Goal: Transaction & Acquisition: Download file/media

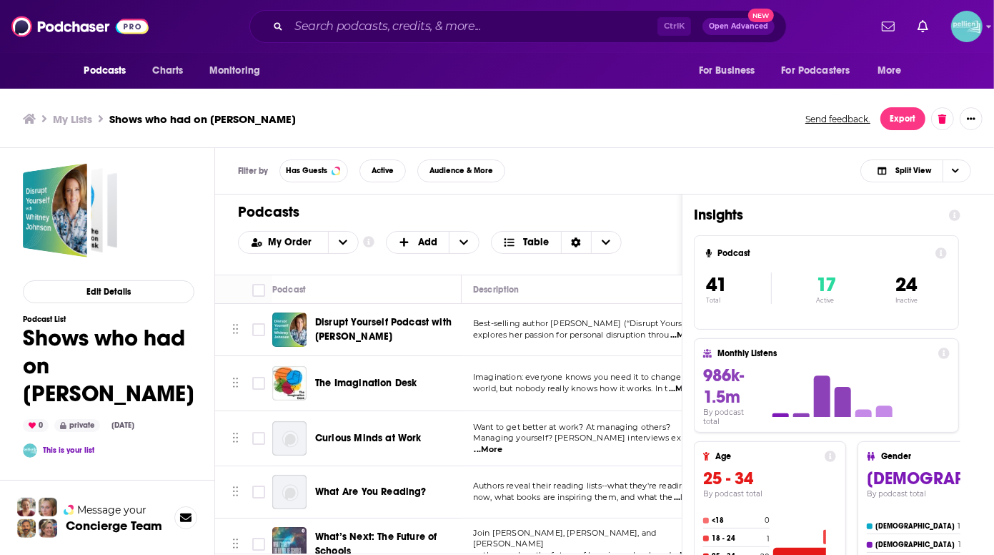
scroll to position [1931, 0]
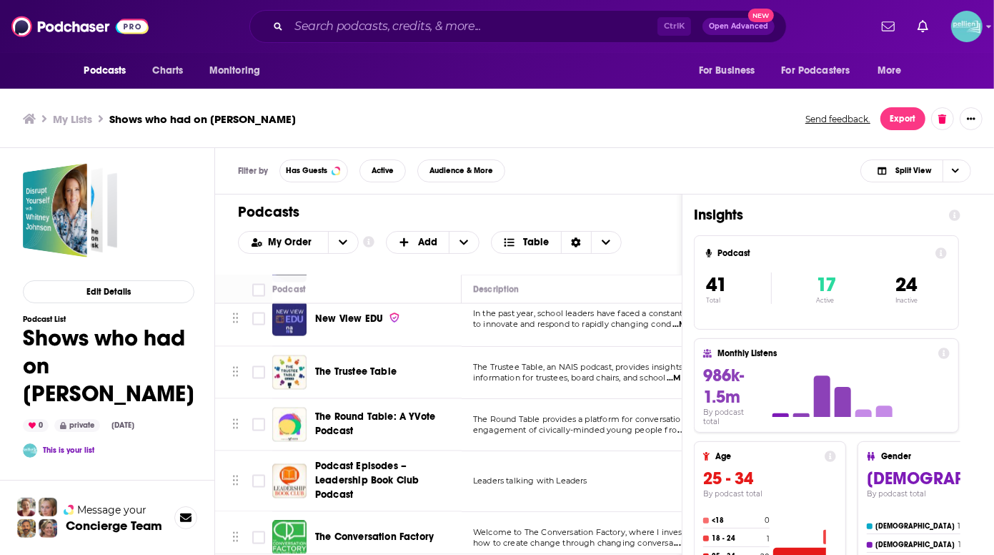
click at [182, 224] on div "Edit Details Podcast List Shows who had on [PERSON_NAME] 0 private [DATE] This …" at bounding box center [109, 438] width 172 height 550
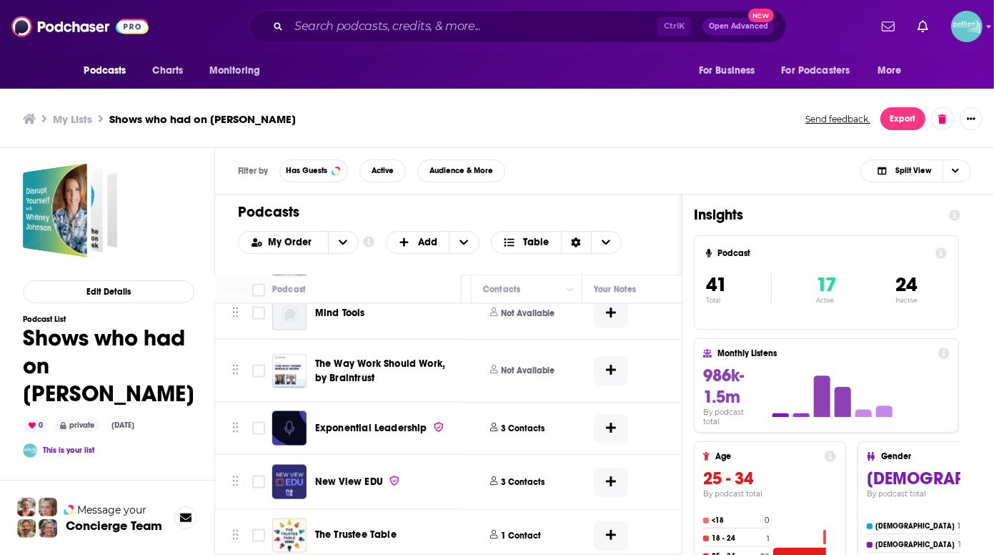
scroll to position [1768, 883]
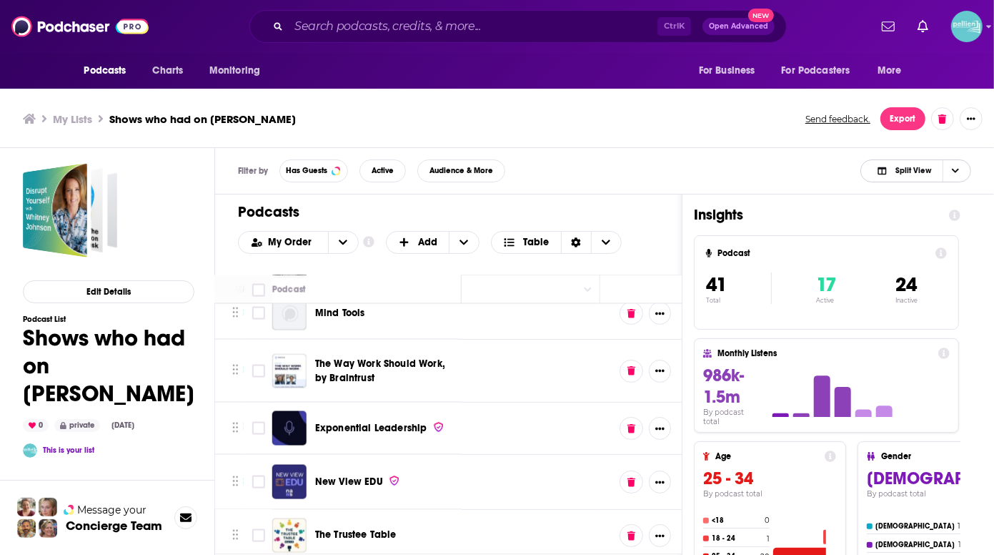
click at [940, 174] on span "Split View" at bounding box center [904, 171] width 79 height 20
click at [931, 246] on span "Insight Only" at bounding box center [924, 242] width 71 height 8
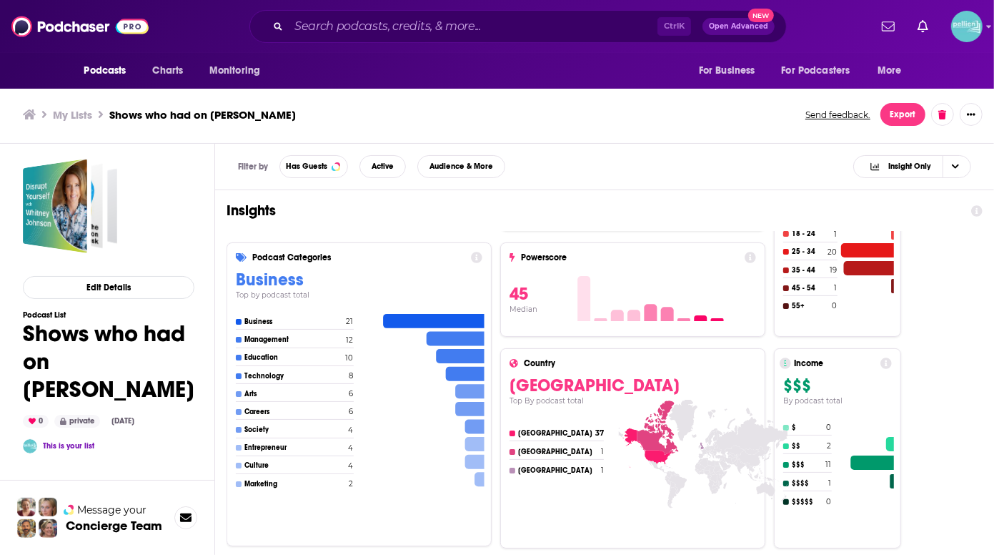
scroll to position [0, 0]
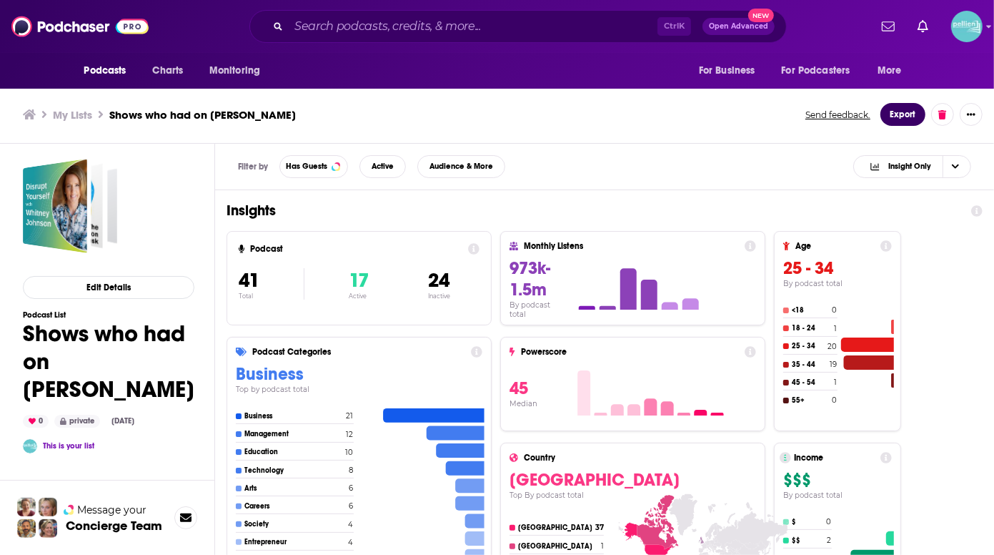
click at [903, 116] on button "Export" at bounding box center [903, 114] width 45 height 23
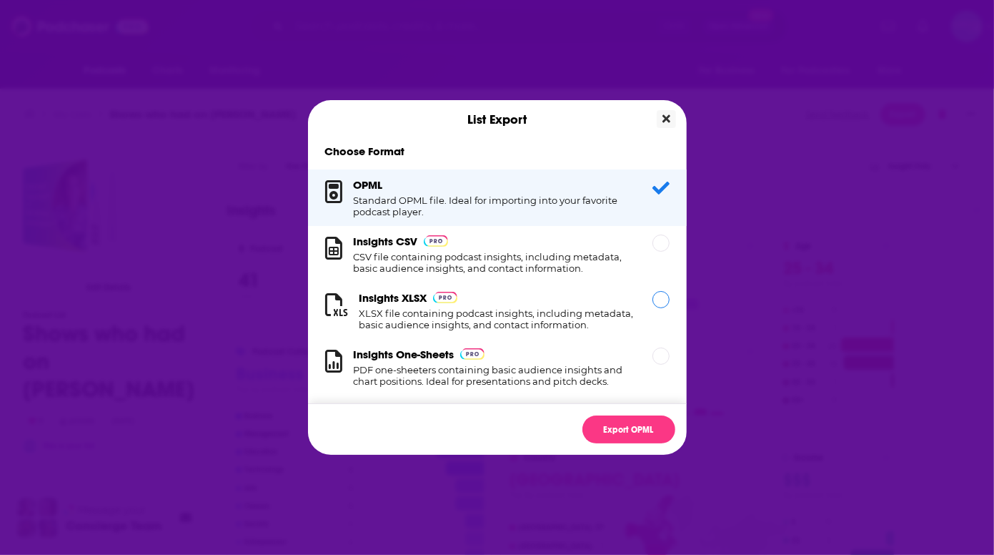
scroll to position [13, 0]
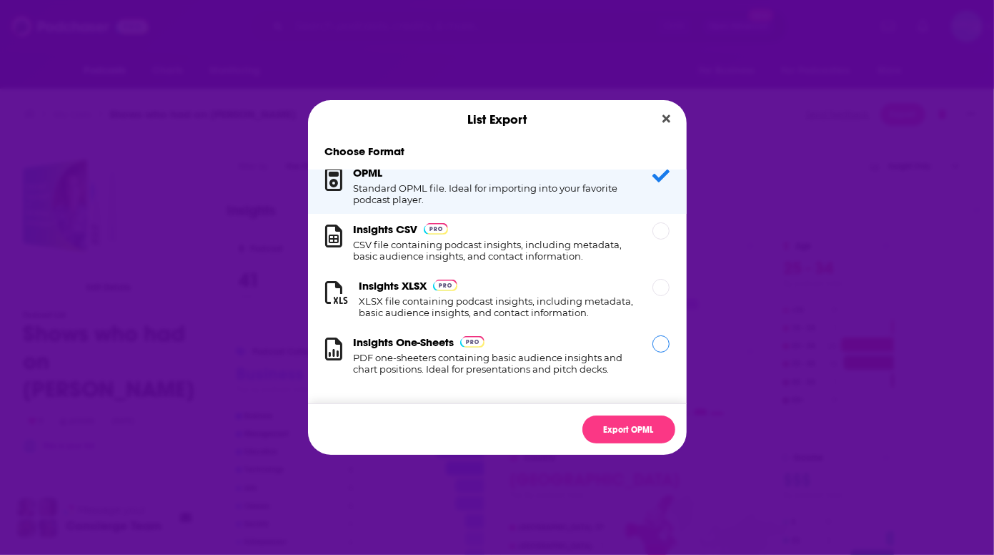
click at [658, 344] on div "Dialog" at bounding box center [661, 343] width 17 height 17
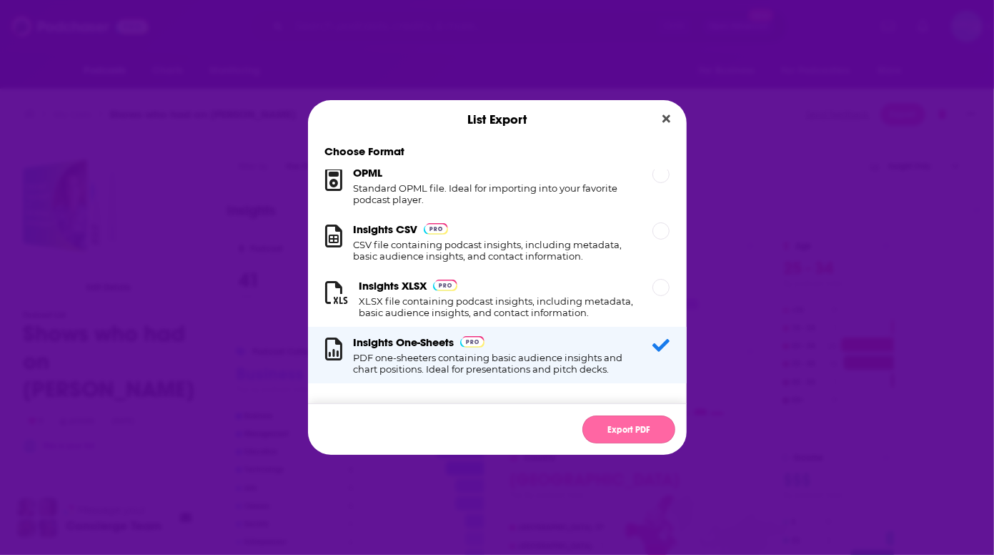
click at [632, 428] on button "Export PDF" at bounding box center [628, 429] width 93 height 28
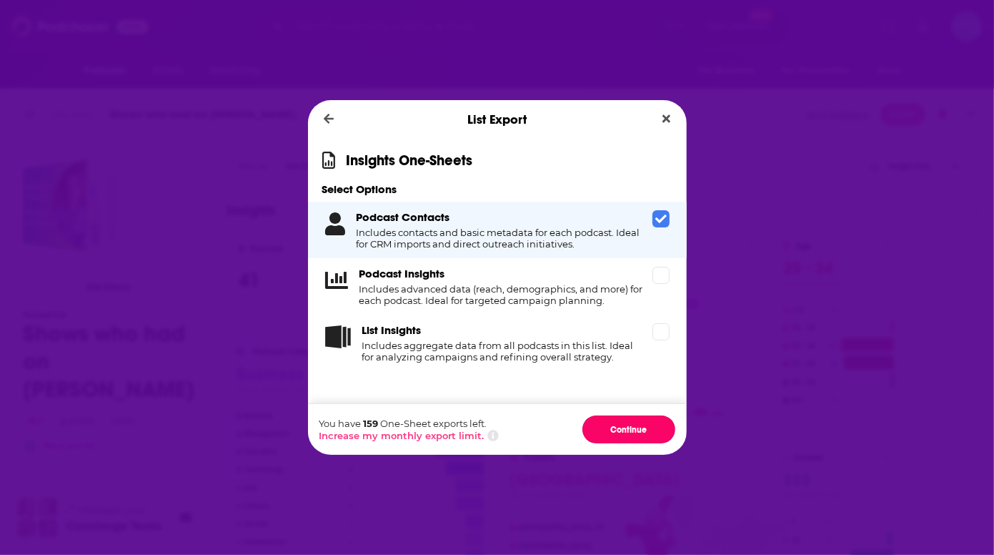
drag, startPoint x: 632, startPoint y: 428, endPoint x: 420, endPoint y: 322, distance: 237.2
click at [384, 377] on div "Insights One-Sheets Select Options Podcast Contacts Includes contacts and basic…" at bounding box center [497, 297] width 379 height 316
click at [670, 330] on div "List Insights Includes aggregate data from all podcasts in this list. Ideal for…" at bounding box center [497, 342] width 379 height 56
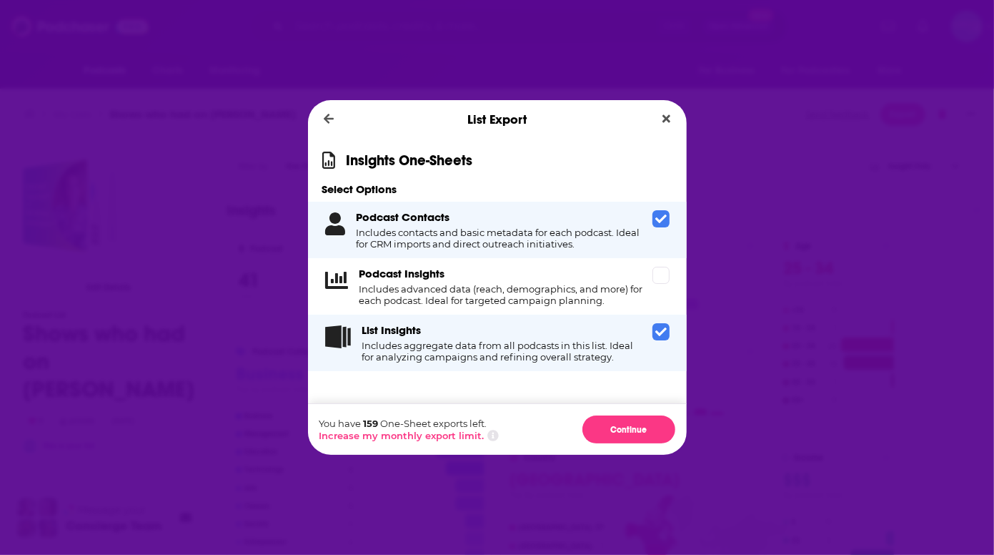
click at [664, 219] on icon "Dialog" at bounding box center [660, 218] width 11 height 11
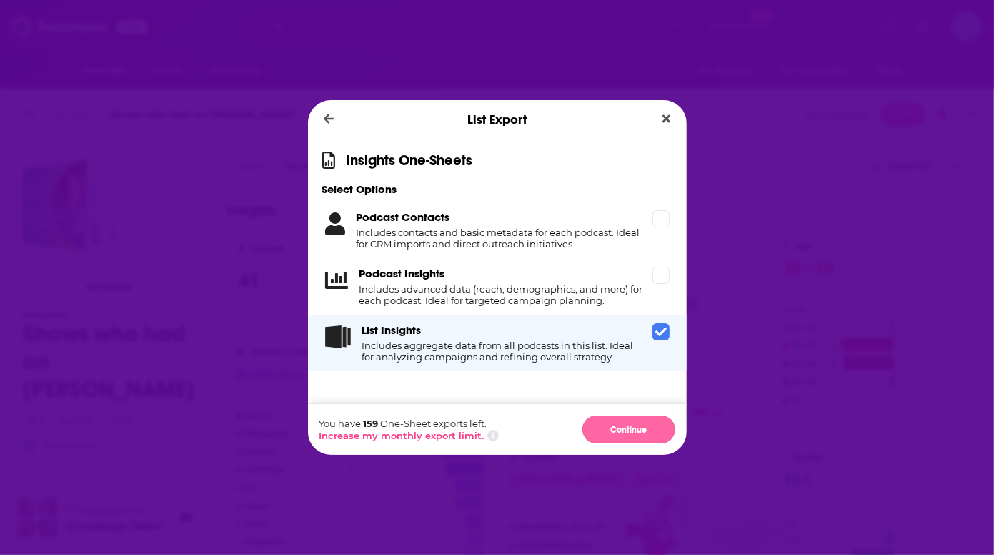
click at [615, 434] on button "Continue" at bounding box center [628, 429] width 93 height 28
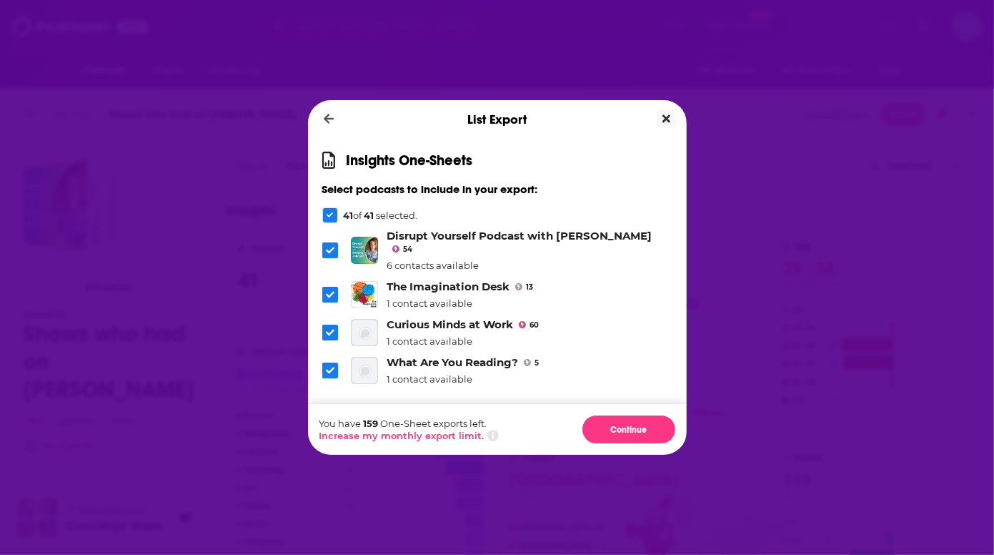
click at [663, 117] on icon "Close" at bounding box center [667, 118] width 8 height 11
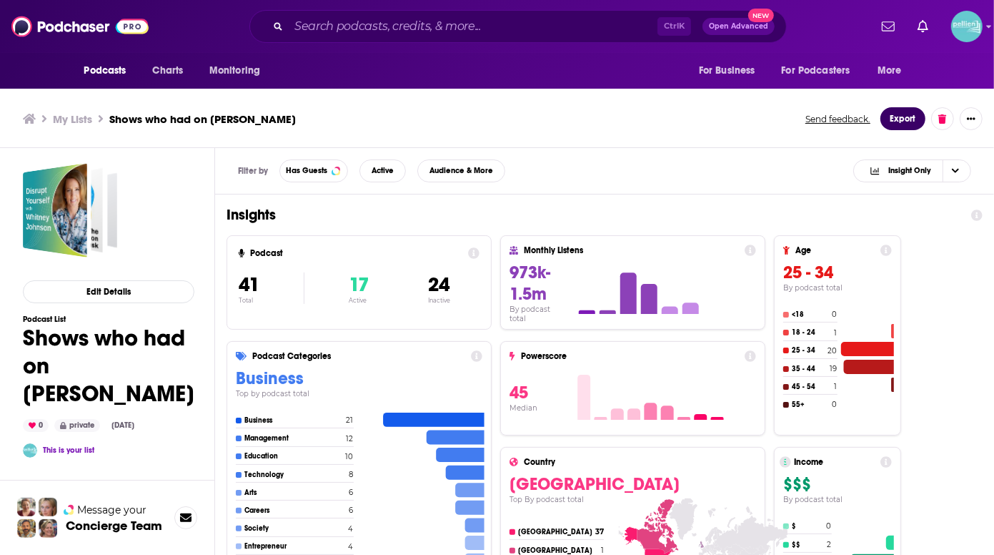
scroll to position [4, 0]
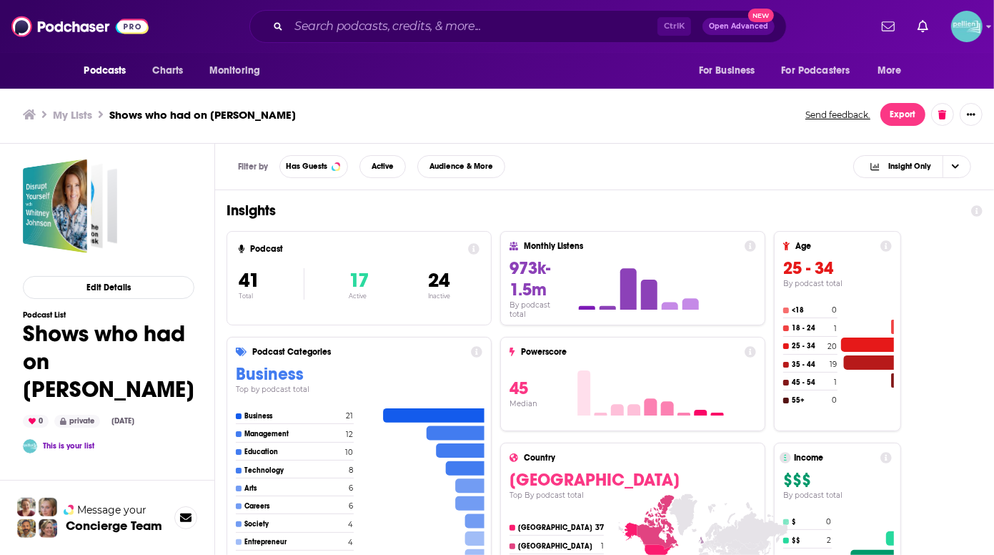
click at [720, 174] on div "Filter by Has Guests Active Audience & More Insight Only" at bounding box center [604, 167] width 779 height 46
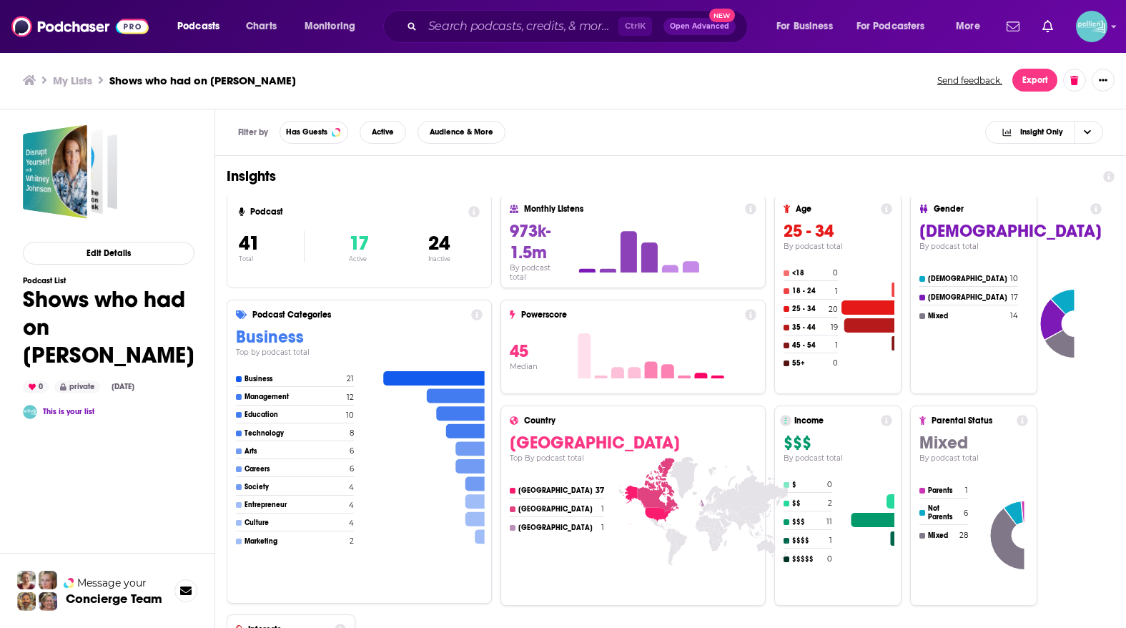
scroll to position [0, 0]
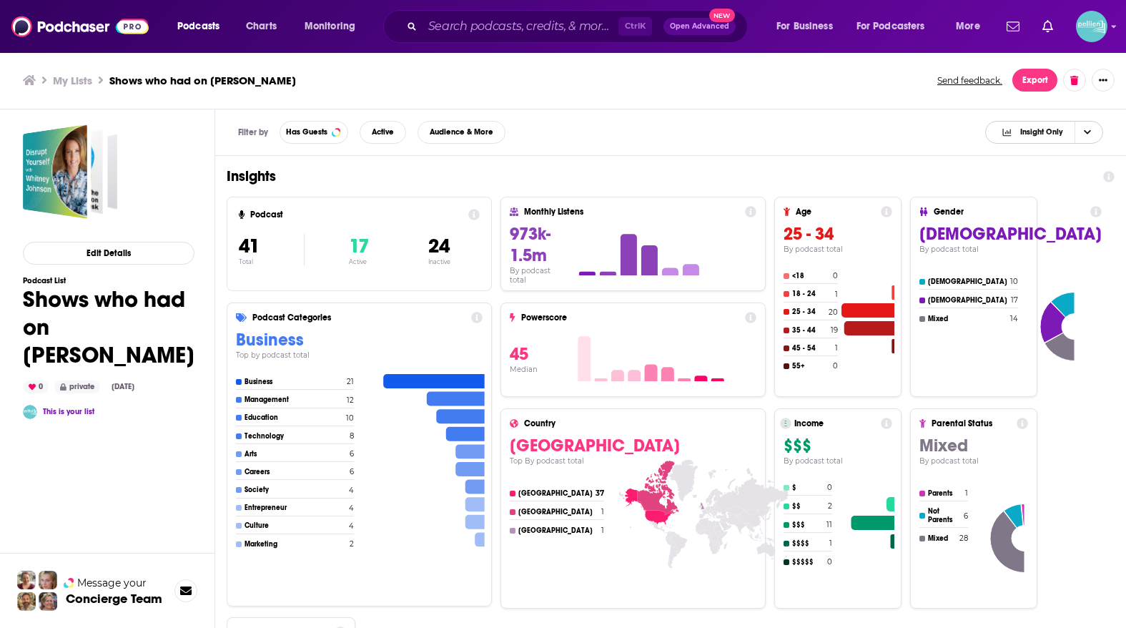
click at [993, 140] on span "Insight Only" at bounding box center [1032, 132] width 86 height 20
click at [993, 159] on span "Split View" at bounding box center [1052, 156] width 78 height 8
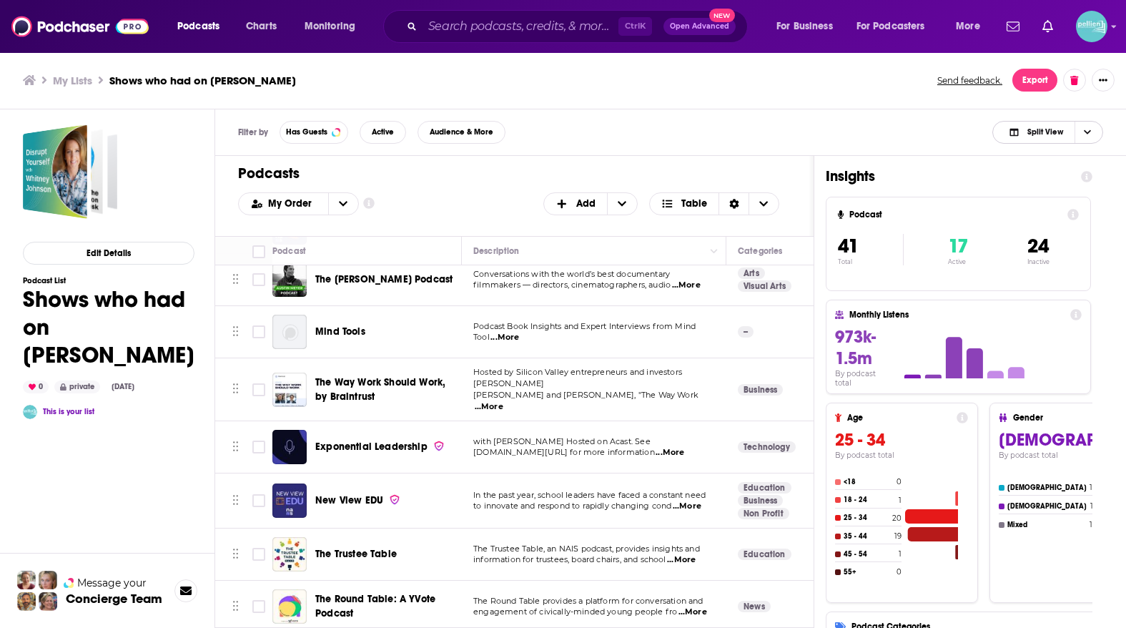
scroll to position [1862, 0]
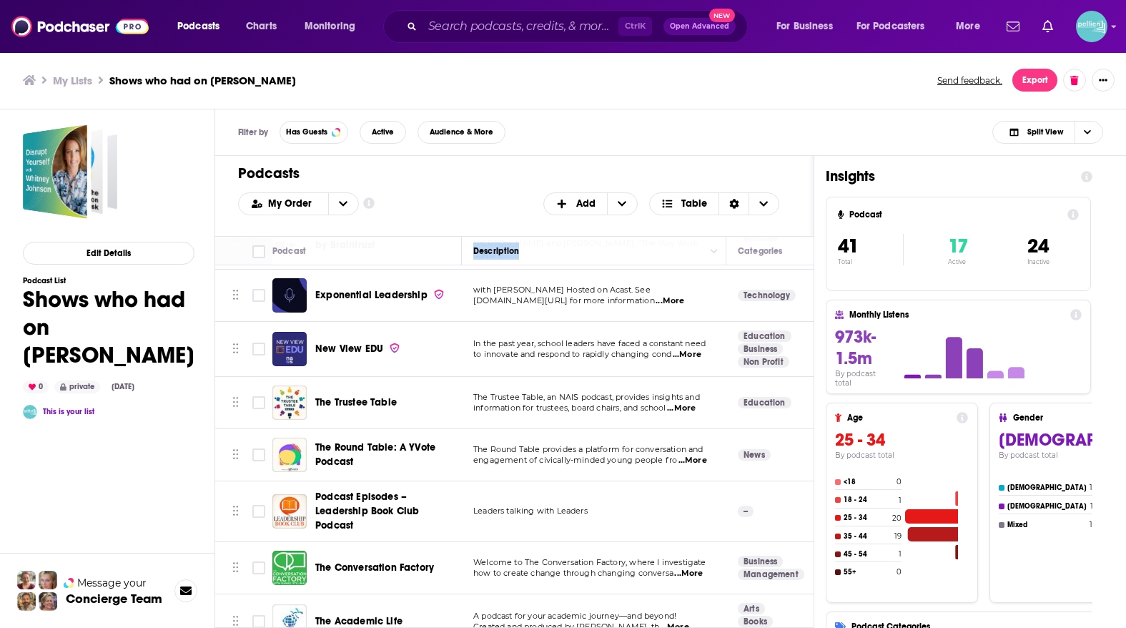
drag, startPoint x: 432, startPoint y: 604, endPoint x: 329, endPoint y: 250, distance: 368.4
drag, startPoint x: 796, startPoint y: 607, endPoint x: 364, endPoint y: 302, distance: 529.1
click at [726, 554] on td "Arts Books Education" at bounding box center [786, 621] width 121 height 54
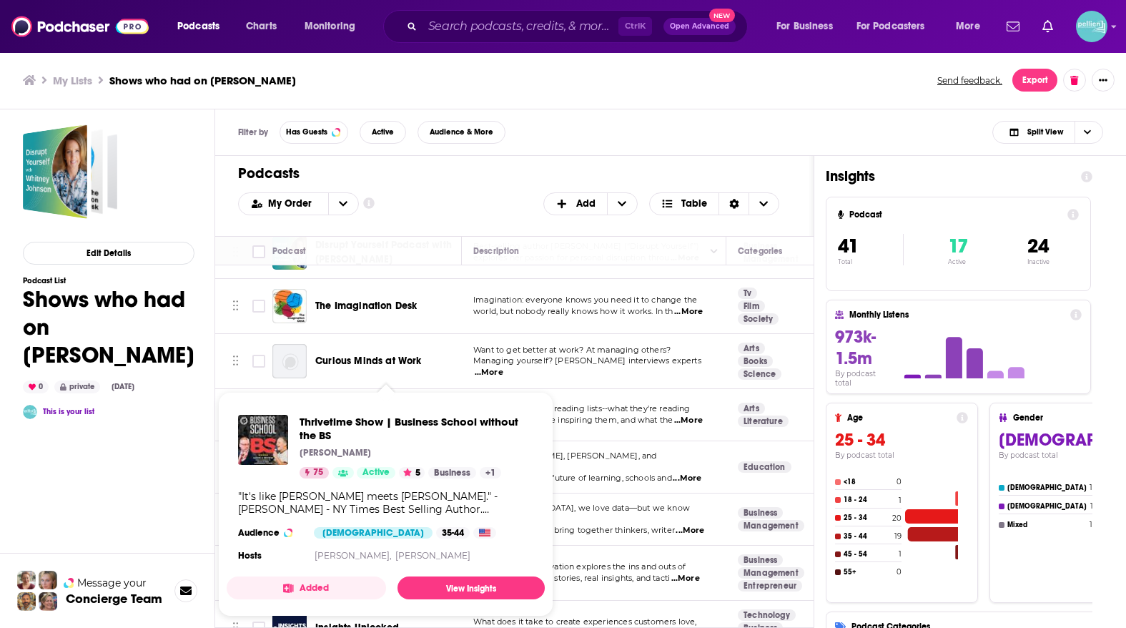
scroll to position [0, 0]
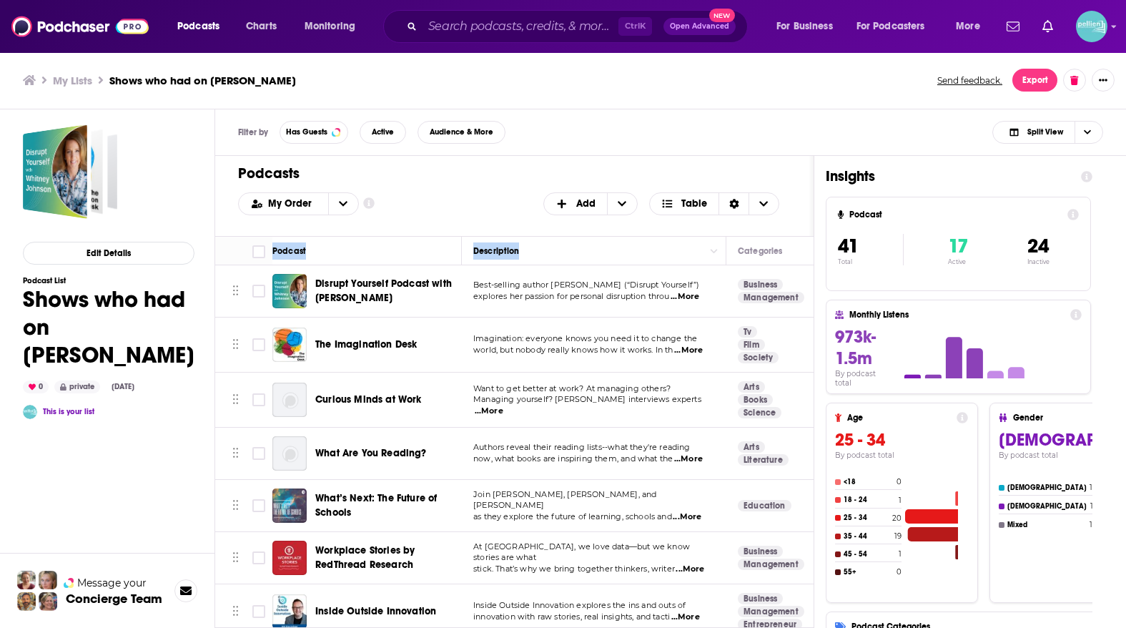
click at [268, 253] on div at bounding box center [263, 250] width 22 height 17
copy tr "Podcast Description"
click at [954, 167] on h1 "Insights" at bounding box center [947, 176] width 244 height 18
click at [993, 139] on span "Choose View" at bounding box center [1086, 131] width 24 height 21
click at [993, 182] on span "Podcast Only" at bounding box center [1056, 180] width 71 height 8
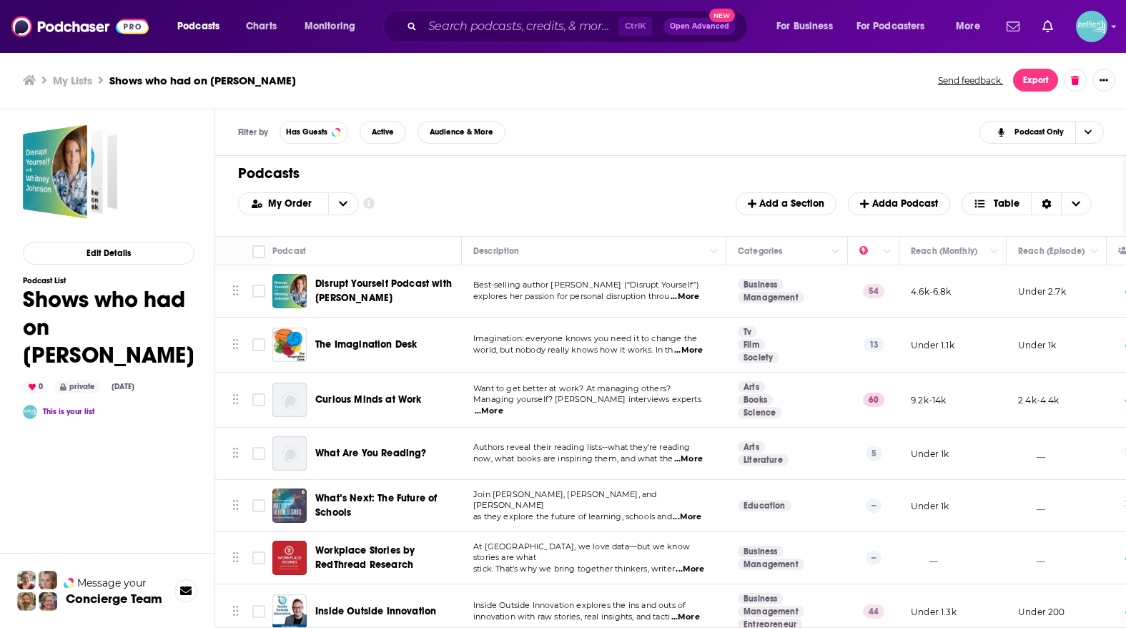
click at [272, 247] on div "Podcast" at bounding box center [289, 250] width 34 height 17
click at [993, 77] on button "Export" at bounding box center [1035, 80] width 45 height 23
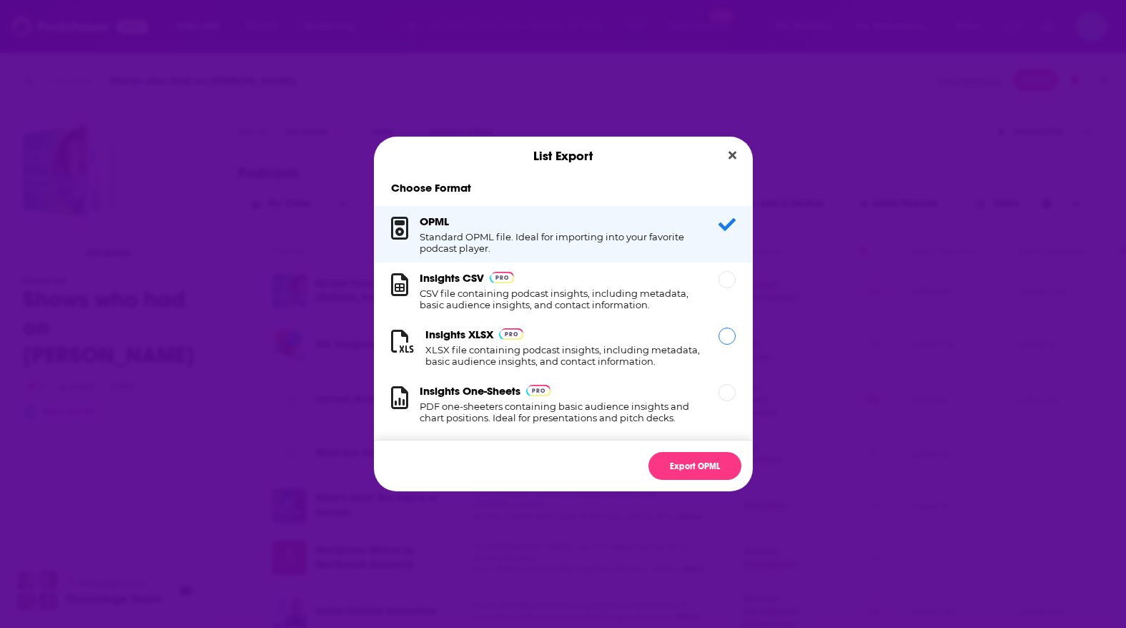
click at [724, 339] on div "Dialog" at bounding box center [726, 335] width 17 height 17
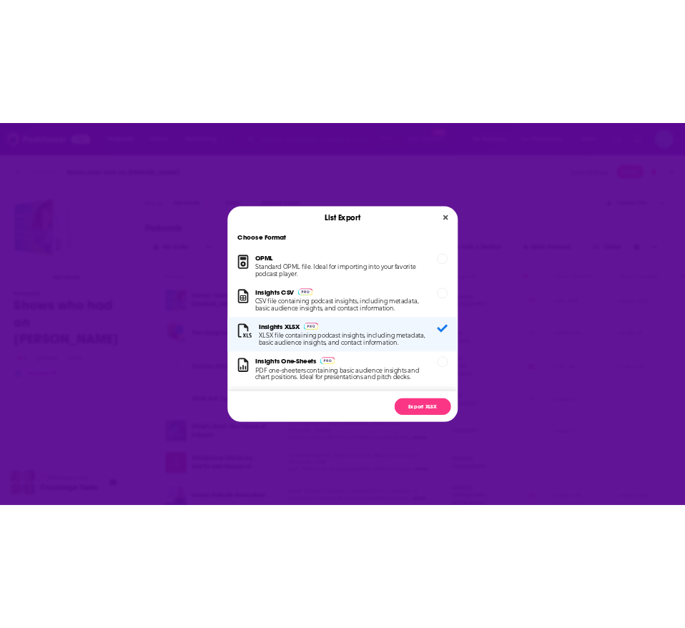
scroll to position [12, 0]
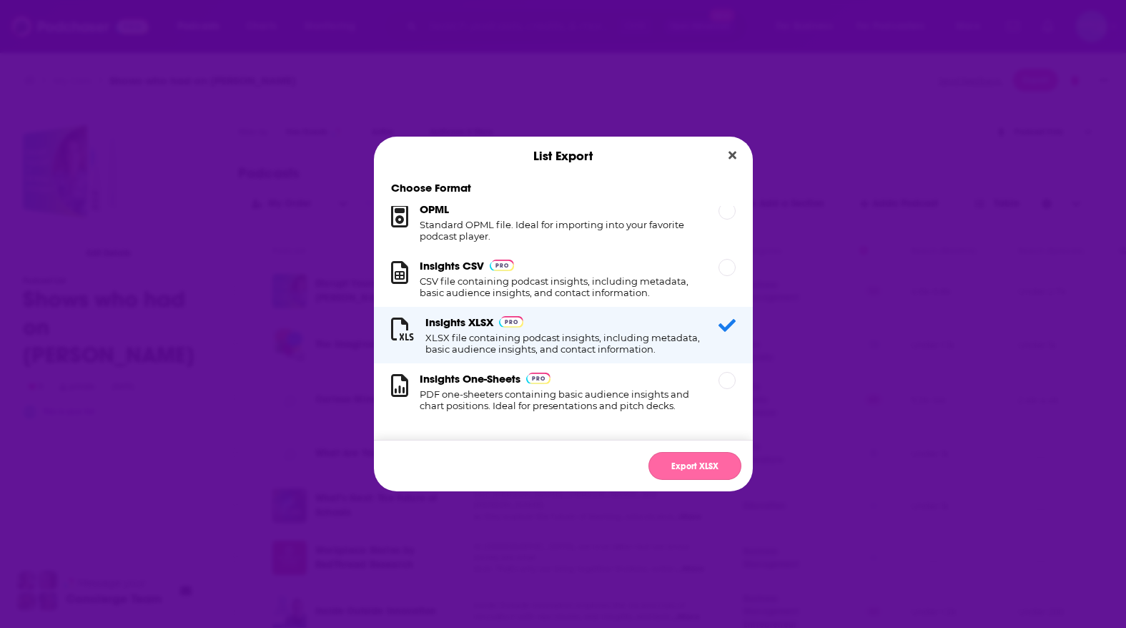
click at [725, 473] on button "Export XLSX" at bounding box center [694, 466] width 93 height 28
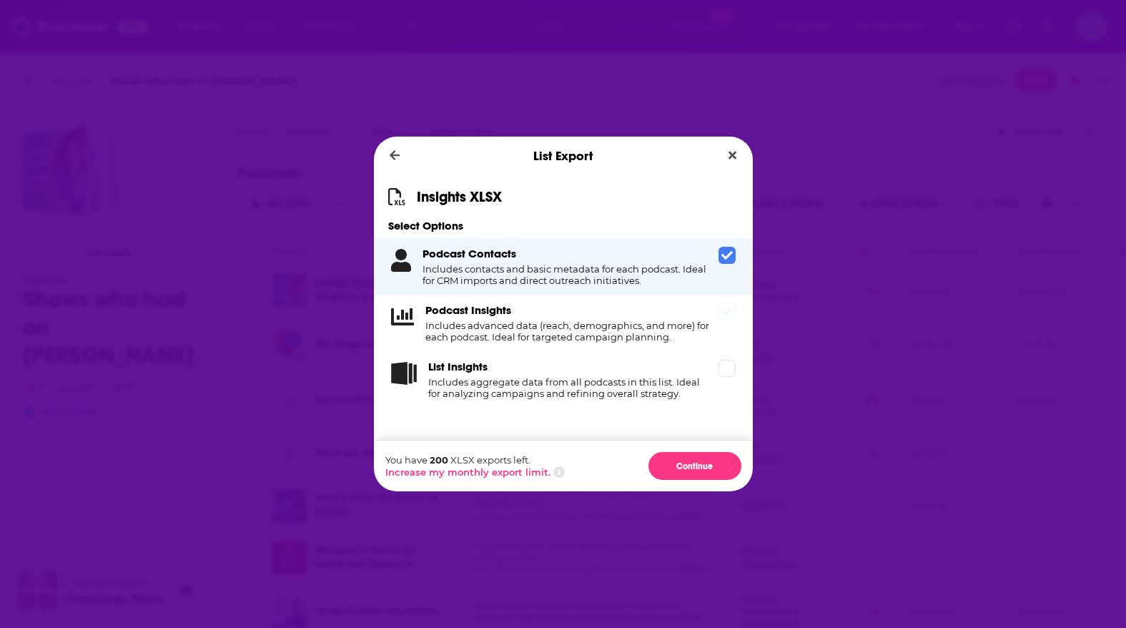
click at [728, 312] on icon "Dialog" at bounding box center [726, 311] width 11 height 9
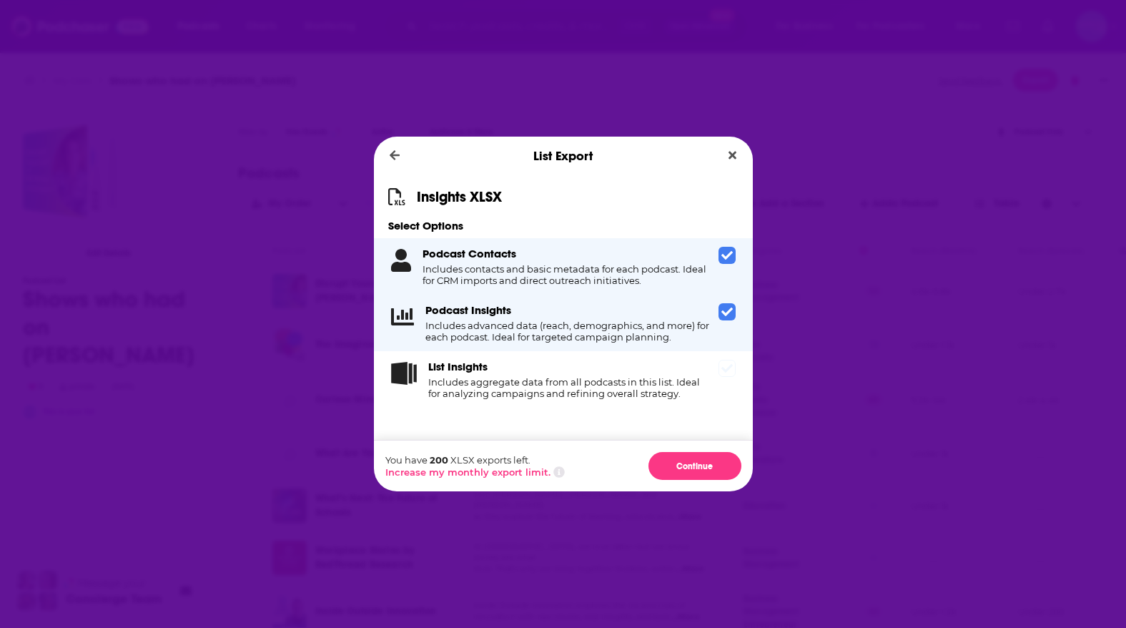
click at [729, 367] on icon "Dialog" at bounding box center [726, 368] width 11 height 9
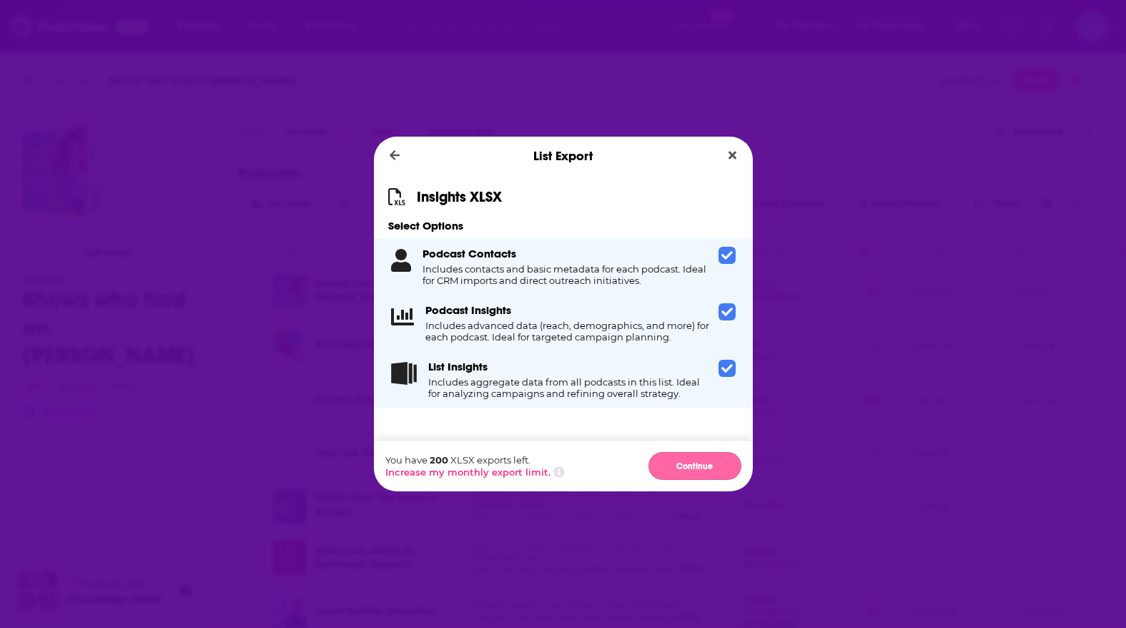
click at [691, 460] on button "Continue" at bounding box center [694, 466] width 93 height 28
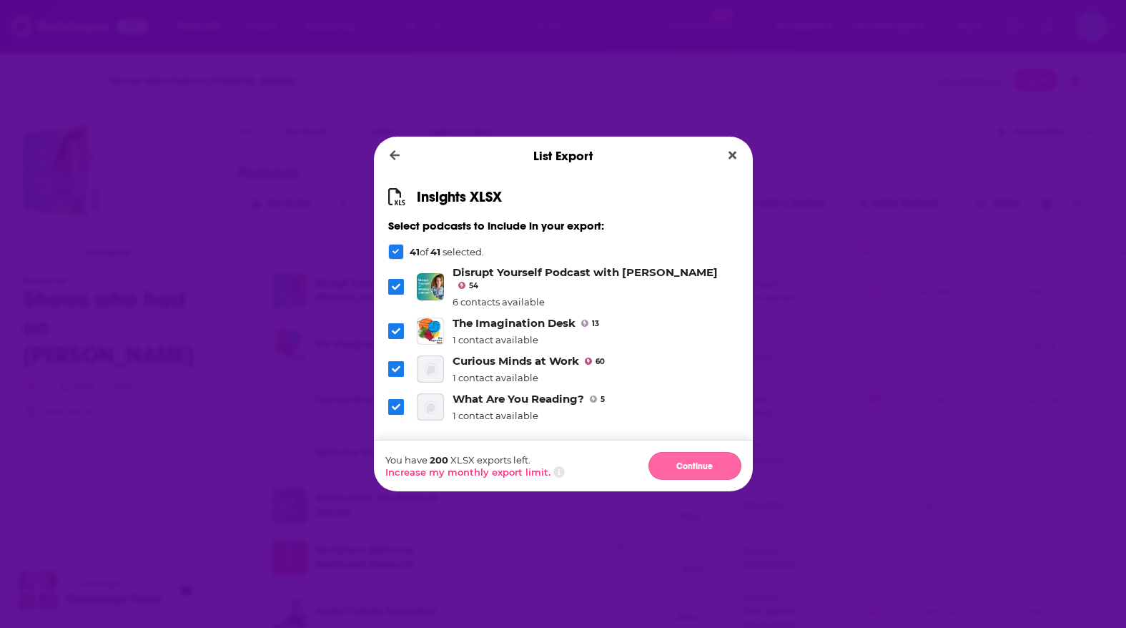
click at [704, 466] on button "Continue" at bounding box center [694, 466] width 93 height 28
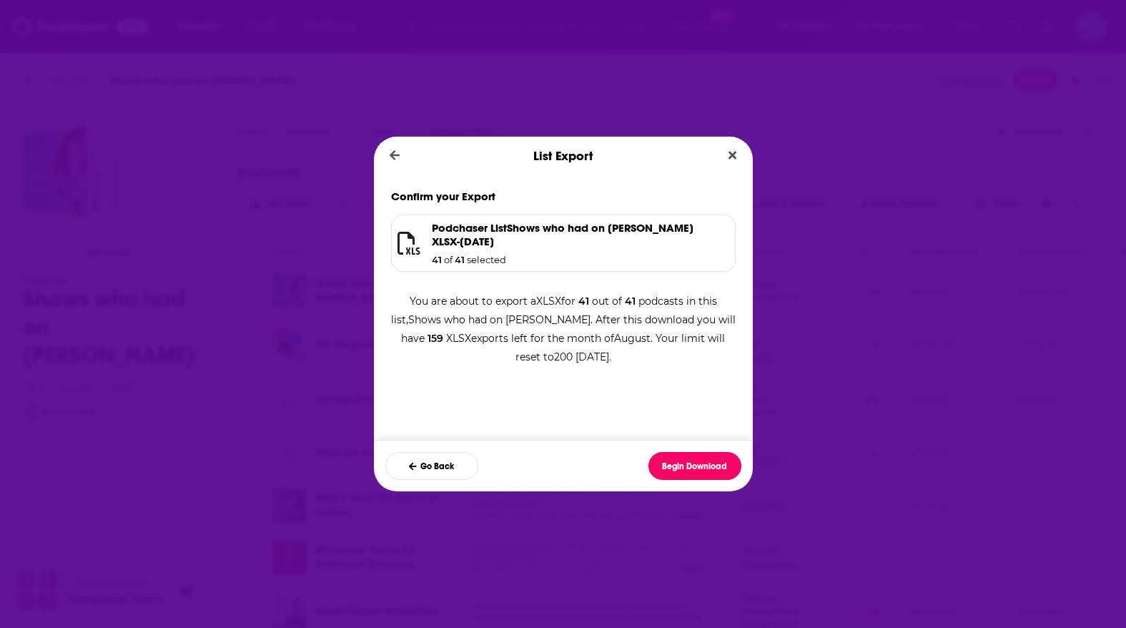
click at [704, 466] on button "Begin Download" at bounding box center [694, 466] width 93 height 28
